Goal: Task Accomplishment & Management: Manage account settings

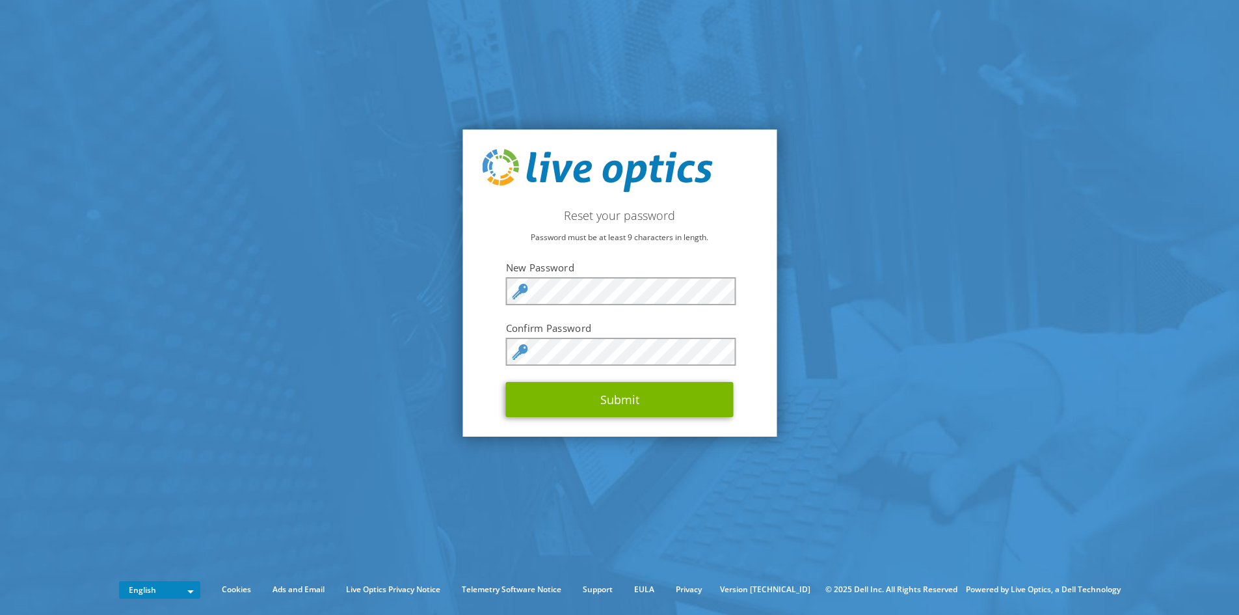
drag, startPoint x: 475, startPoint y: 275, endPoint x: 494, endPoint y: 288, distance: 22.9
click at [475, 275] on div "Reset your password Password must be at least 9 characters in length. New Passw…" at bounding box center [620, 282] width 314 height 307
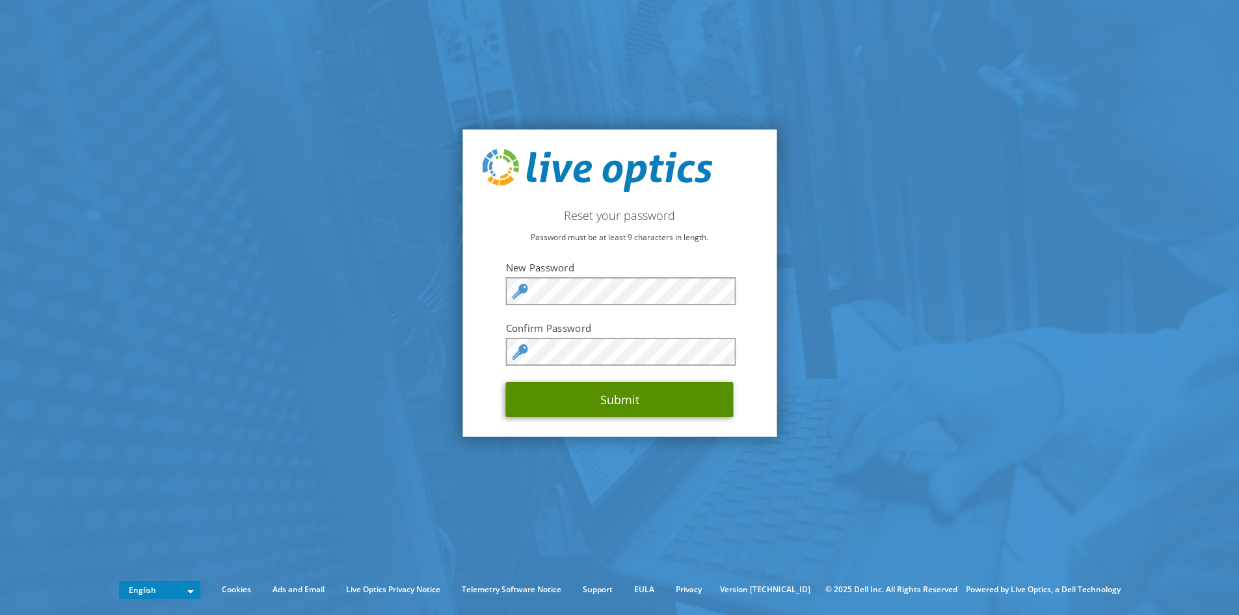
click at [626, 399] on button "Submit" at bounding box center [620, 399] width 228 height 35
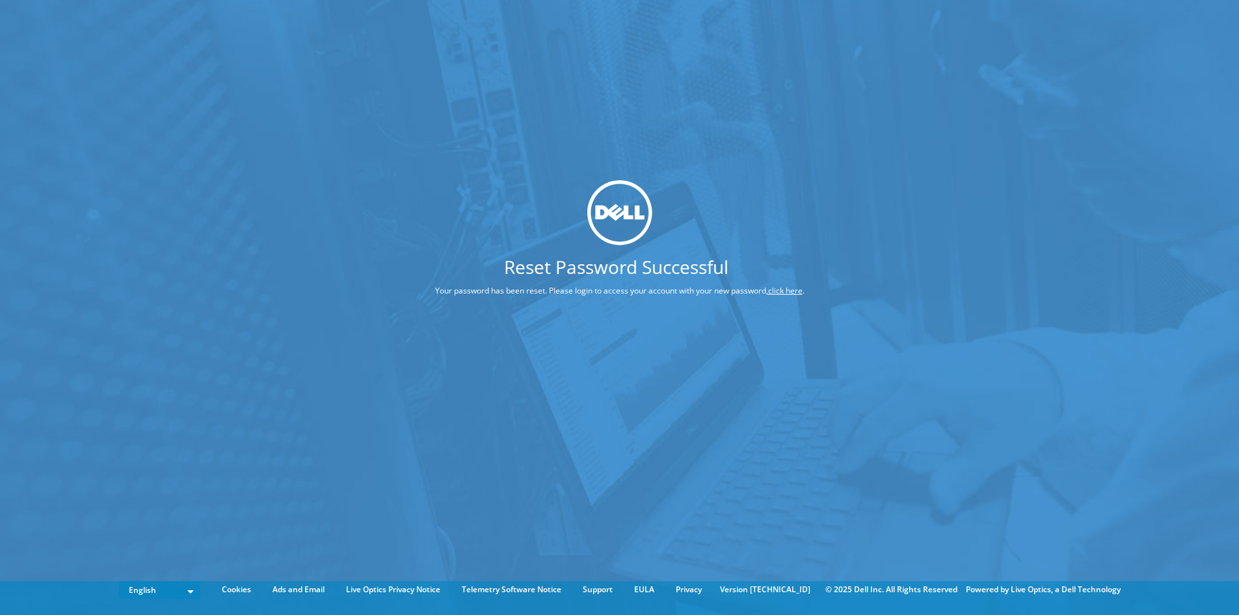
click at [619, 297] on p "Your password has been reset. Please login to access your account with your new…" at bounding box center [619, 291] width 467 height 14
click at [781, 284] on p "Your password has been reset. Please login to access your account with your new…" at bounding box center [619, 291] width 467 height 14
click at [786, 288] on link "click here" at bounding box center [785, 290] width 34 height 11
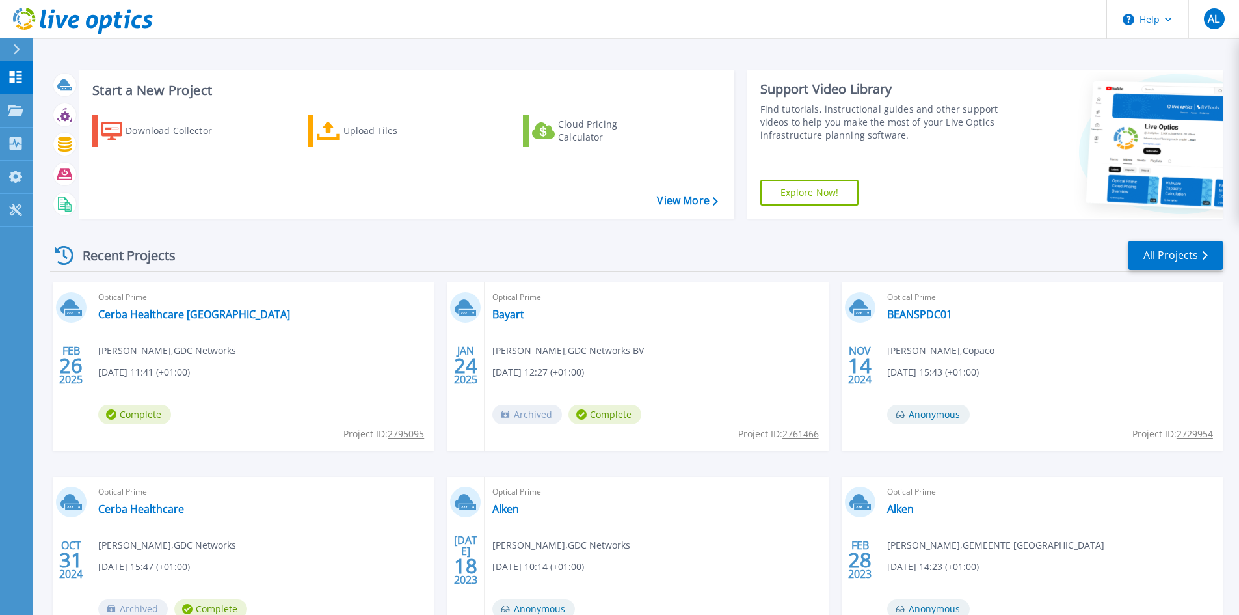
click at [885, 47] on div "Start a New Project Download Collector Upload Files Cloud Pricing Calculator Vi…" at bounding box center [636, 341] width 1207 height 682
